Goal: Transaction & Acquisition: Purchase product/service

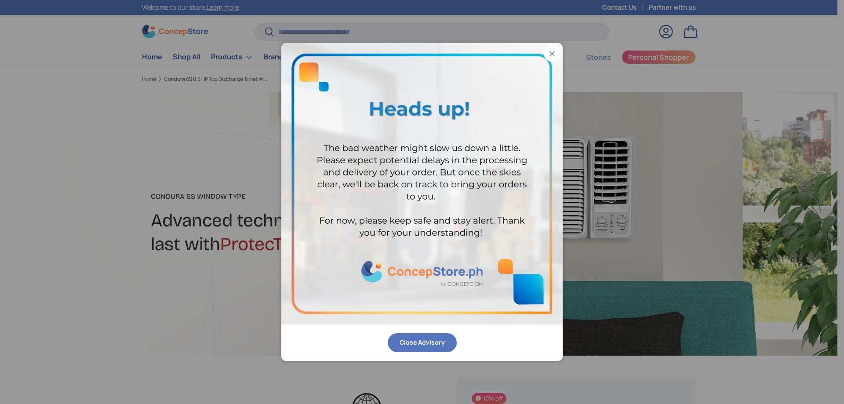
drag, startPoint x: 556, startPoint y: 58, endPoint x: 552, endPoint y: 61, distance: 5.4
click at [556, 58] on button "Close" at bounding box center [552, 53] width 17 height 17
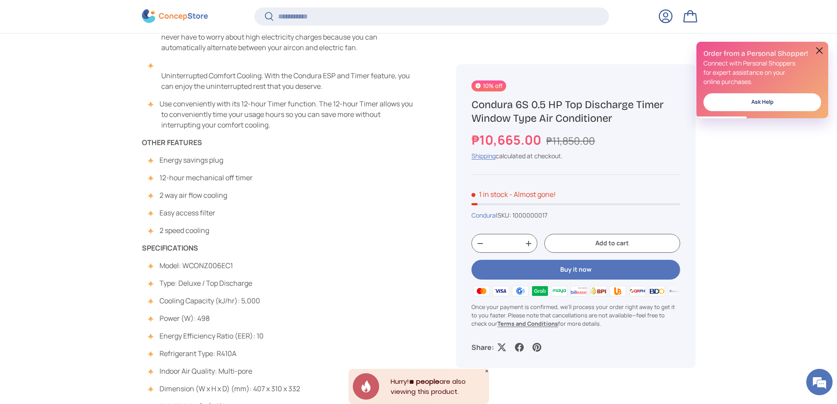
drag, startPoint x: 317, startPoint y: 347, endPoint x: 141, endPoint y: 142, distance: 270.6
click at [268, 221] on div "FEATURES Big Savings. Low Cost-To-Run. Worry-free cooling for only P2.48* per h…" at bounding box center [278, 200] width 273 height 492
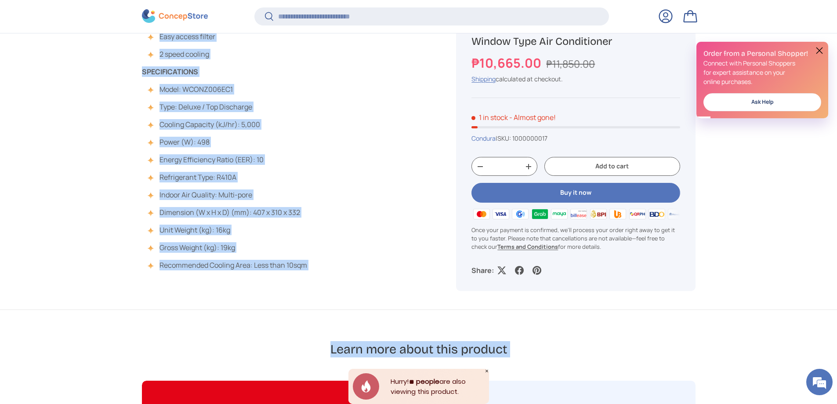
scroll to position [969, 0]
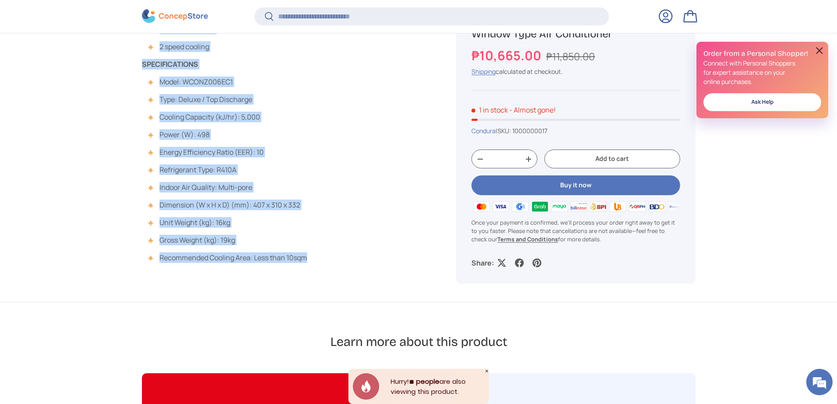
drag, startPoint x: 142, startPoint y: 145, endPoint x: 318, endPoint y: 255, distance: 207.8
click at [318, 255] on div "FEATURES Big Savings. Low Cost-To-Run. Worry-free cooling for only P2.48* per h…" at bounding box center [278, 17] width 273 height 492
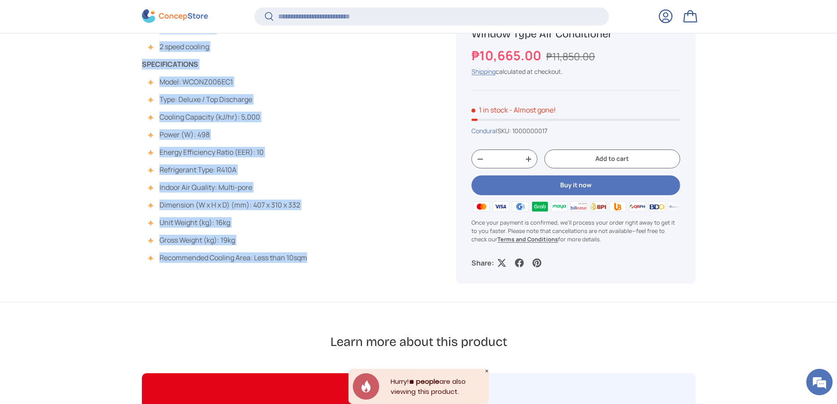
copy div "OTHER FEATURES Energy savings plug 12-hour mechanical off timer 2 way air flow …"
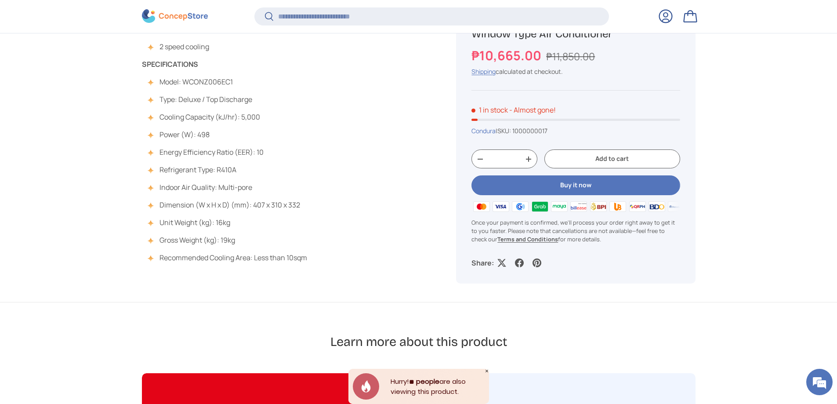
click at [323, 167] on div "FEATURES Big Savings. Low Cost-To-Run. Worry-free cooling for only P2.48* per h…" at bounding box center [278, 17] width 273 height 492
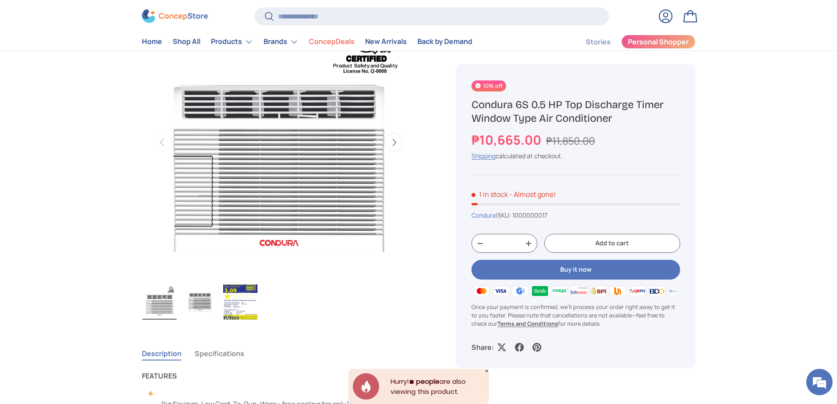
scroll to position [355, 0]
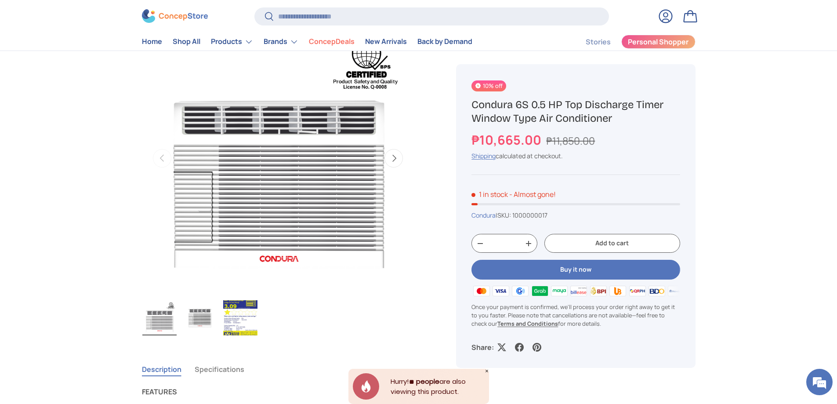
click at [395, 159] on button "Next" at bounding box center [394, 158] width 18 height 18
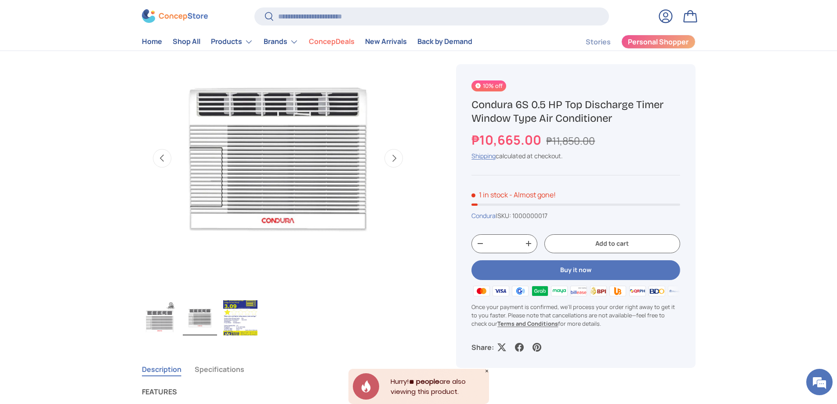
click at [395, 159] on button "Next" at bounding box center [394, 158] width 18 height 18
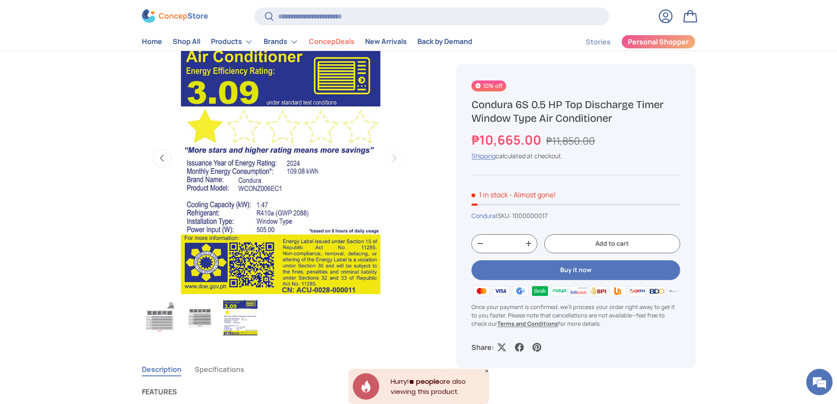
scroll to position [0, 553]
